Goal: Task Accomplishment & Management: Use online tool/utility

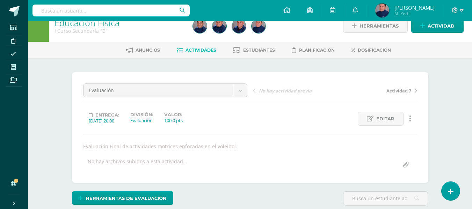
drag, startPoint x: 462, startPoint y: 82, endPoint x: 308, endPoint y: 191, distance: 188.6
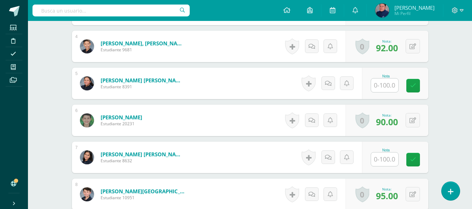
scroll to position [326, 0]
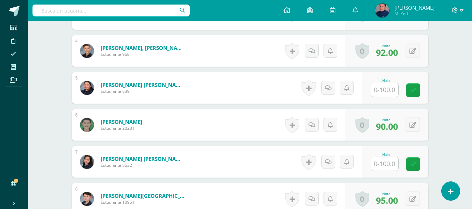
click at [388, 91] on input "text" at bounding box center [384, 90] width 27 height 14
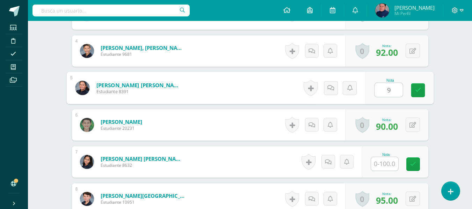
type input "98"
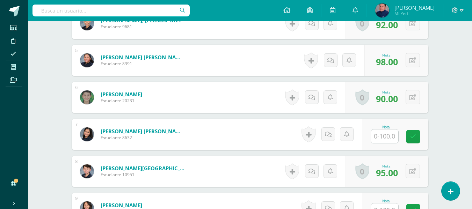
scroll to position [395, 0]
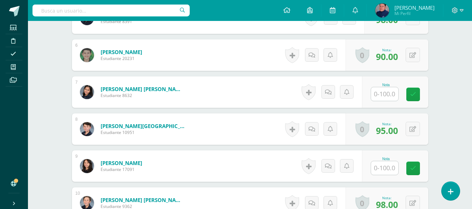
click at [388, 92] on input "text" at bounding box center [384, 94] width 27 height 14
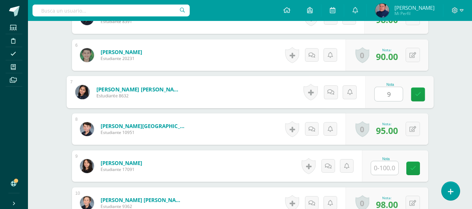
type input "98"
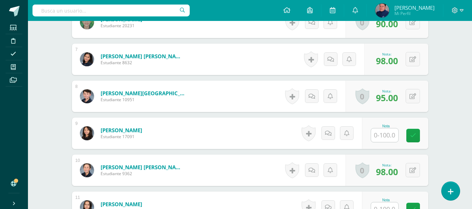
scroll to position [500, 0]
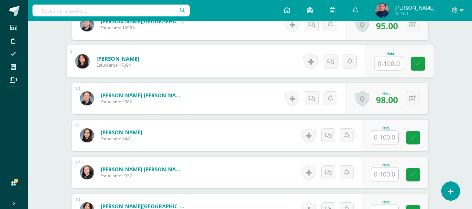
click at [387, 64] on input "text" at bounding box center [389, 64] width 28 height 14
type input "95"
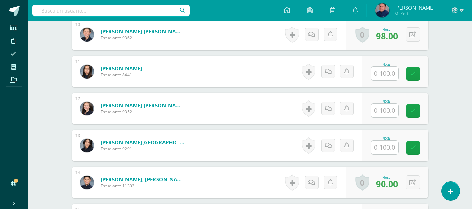
scroll to position [570, 0]
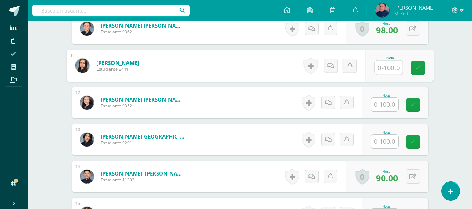
click at [392, 66] on input "text" at bounding box center [389, 68] width 28 height 14
type input "100"
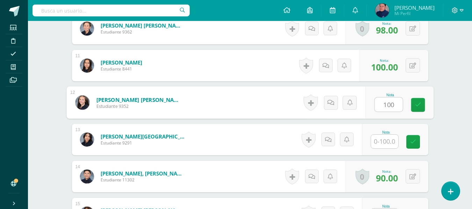
type input "100"
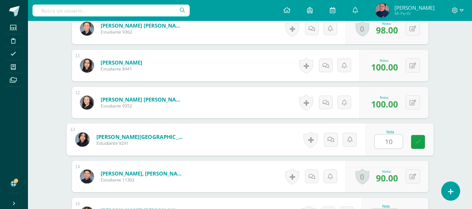
type input "100"
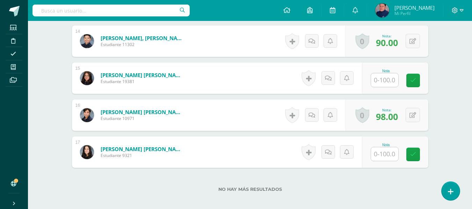
scroll to position [710, 0]
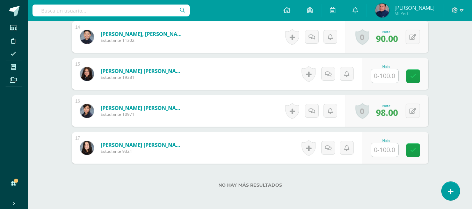
click at [386, 80] on input "text" at bounding box center [384, 76] width 27 height 14
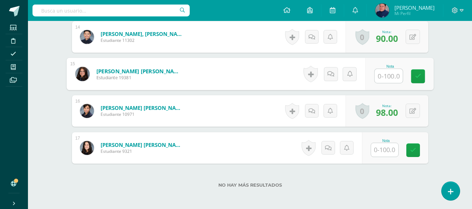
click at [388, 77] on input "text" at bounding box center [389, 76] width 28 height 14
type input "95"
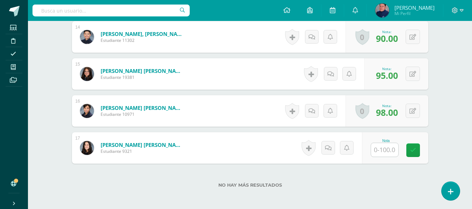
click at [383, 148] on input "text" at bounding box center [384, 150] width 27 height 14
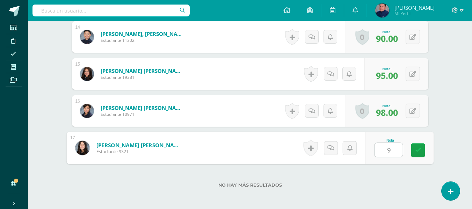
type input "95"
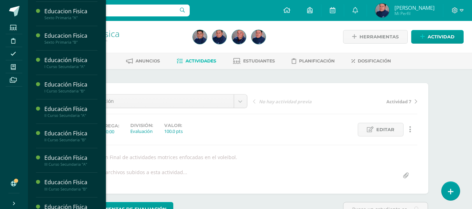
scroll to position [413, 0]
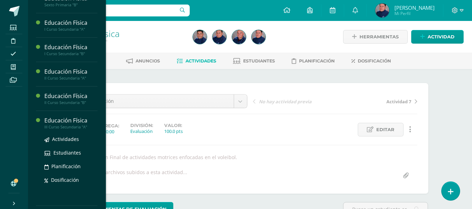
click at [63, 118] on div "Educación Física" at bounding box center [70, 121] width 53 height 8
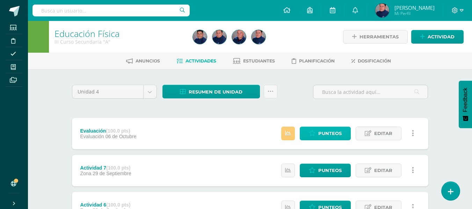
click at [335, 136] on span "Punteos" at bounding box center [330, 133] width 23 height 13
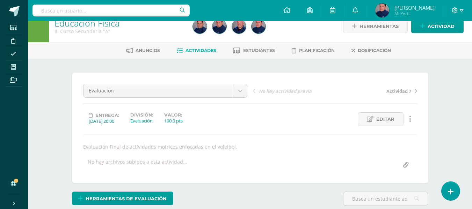
scroll to position [11, 0]
